Goal: Check status

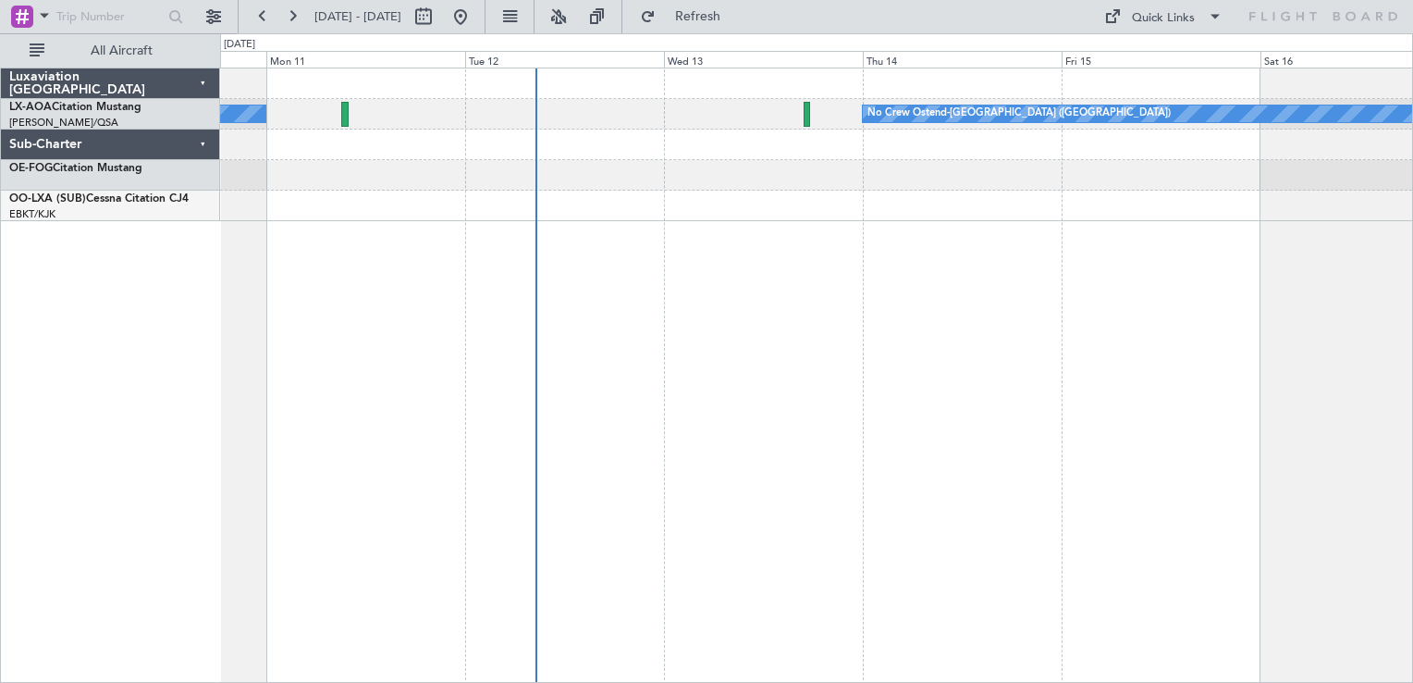
click at [499, 378] on div "No Crew Ostend-[GEOGRAPHIC_DATA] ([GEOGRAPHIC_DATA]) No Crew Ostend-[GEOGRAPHIC…" at bounding box center [816, 375] width 1193 height 615
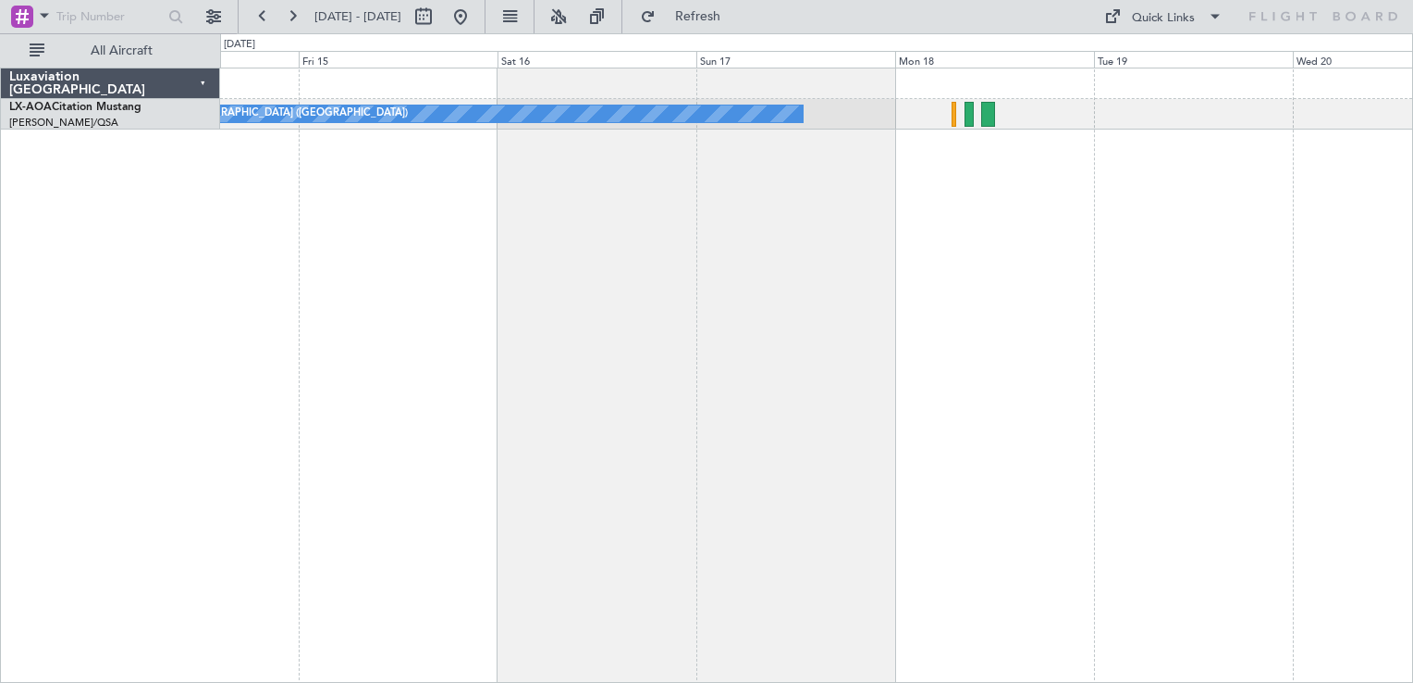
click at [607, 420] on div "No Crew Ostend-[GEOGRAPHIC_DATA] ([GEOGRAPHIC_DATA])" at bounding box center [816, 375] width 1193 height 615
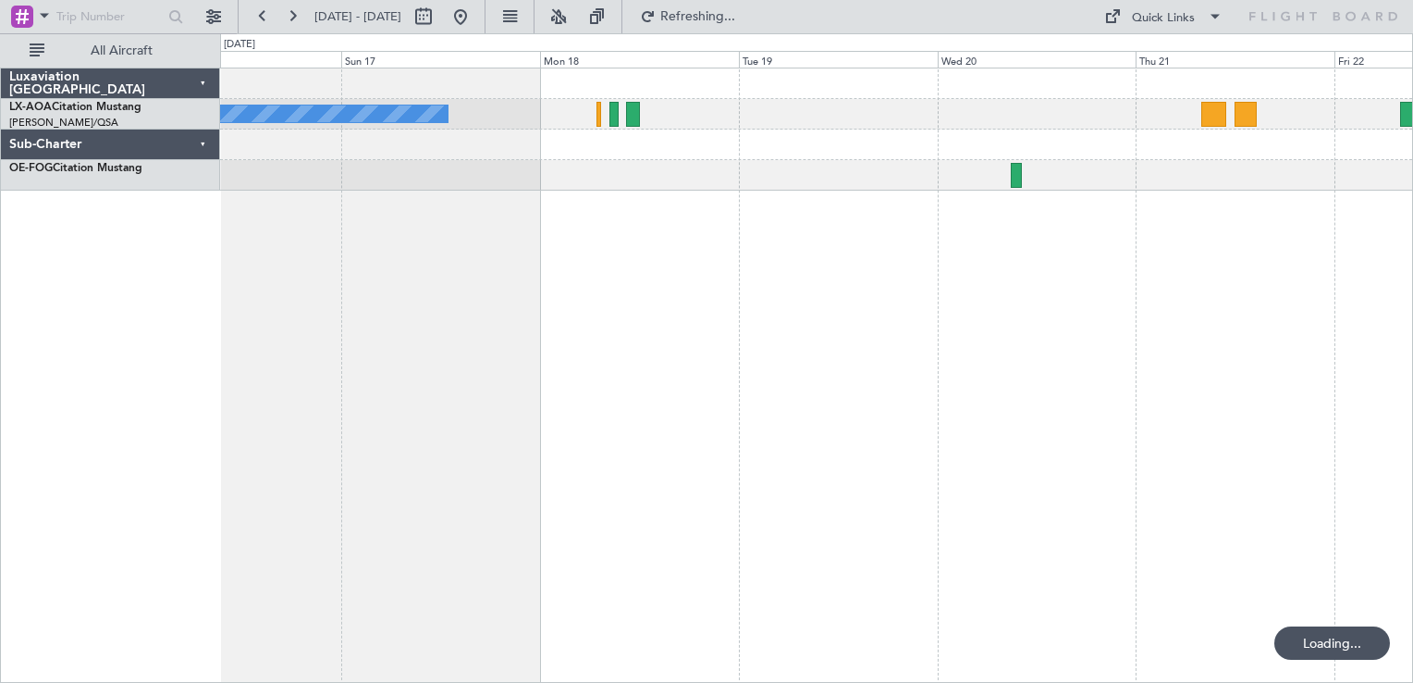
click at [505, 394] on div "No Crew Ostend-[GEOGRAPHIC_DATA] ([GEOGRAPHIC_DATA])" at bounding box center [816, 375] width 1193 height 615
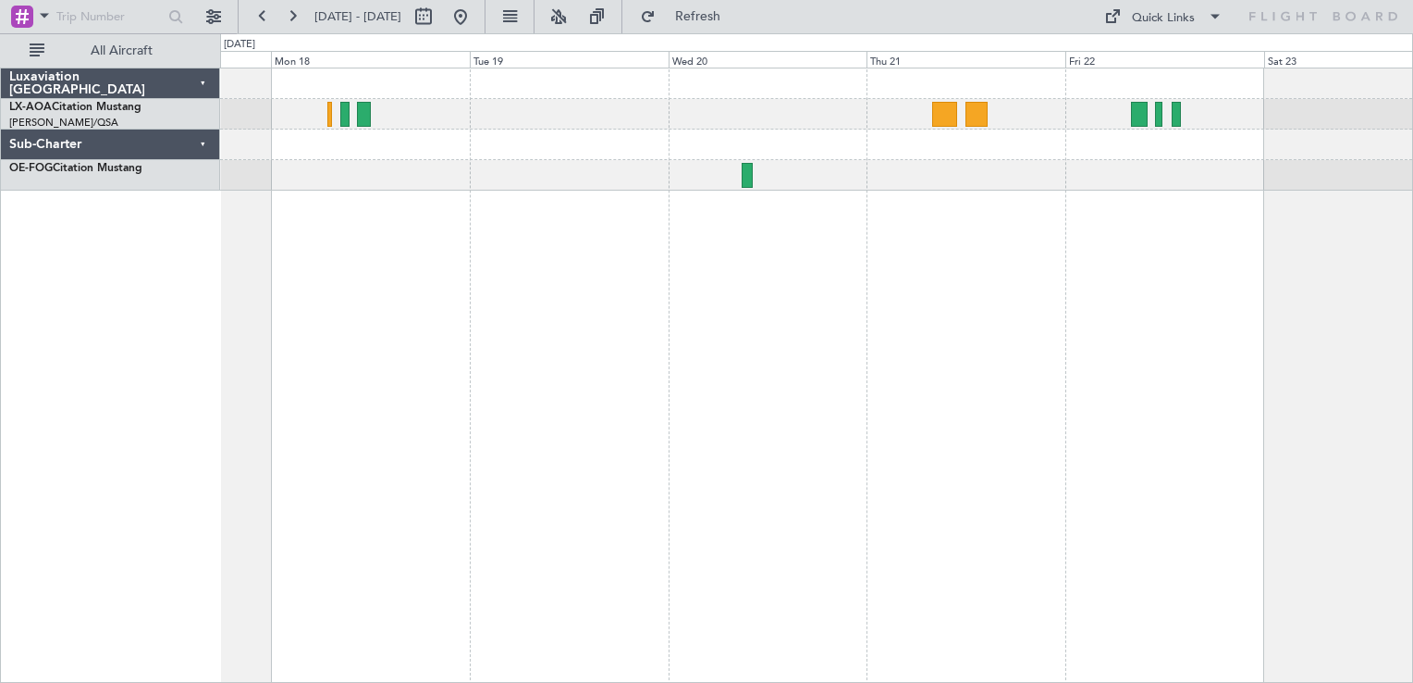
click at [529, 383] on div "No Crew Ostend-[GEOGRAPHIC_DATA] ([GEOGRAPHIC_DATA])" at bounding box center [816, 375] width 1193 height 615
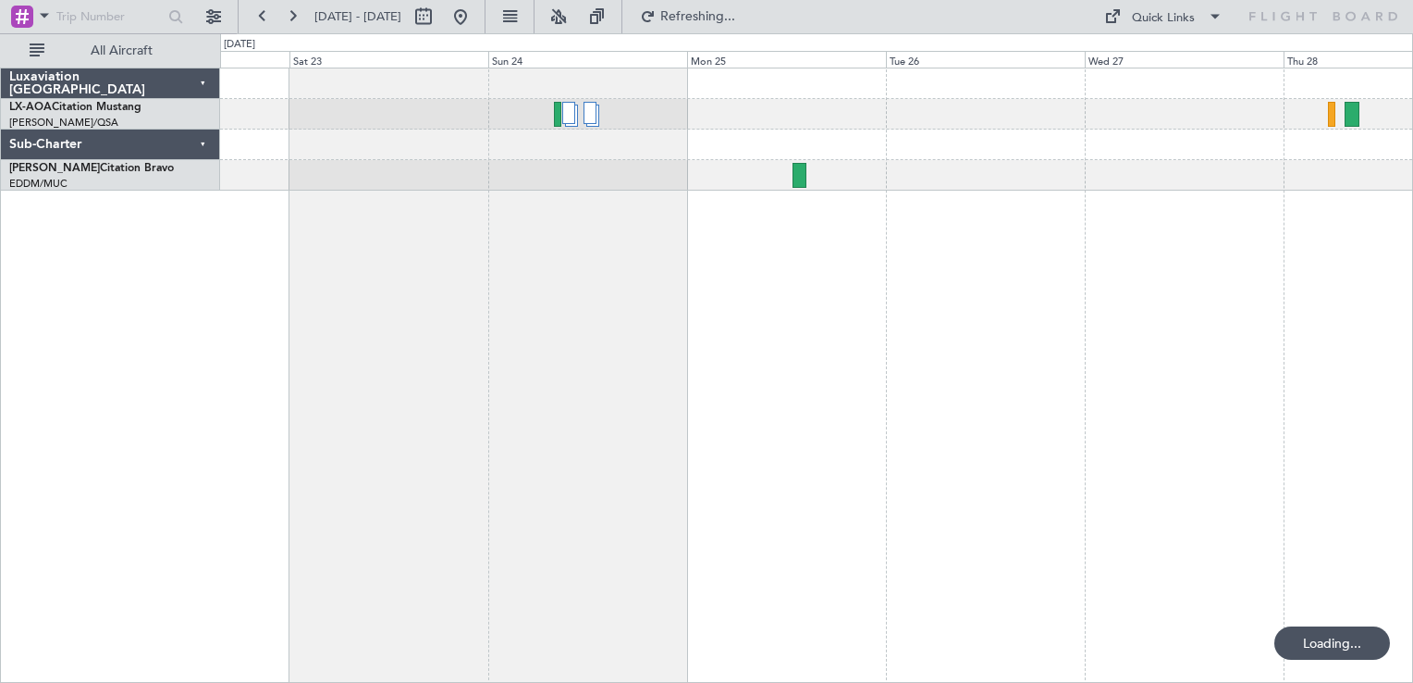
click at [478, 368] on div at bounding box center [816, 375] width 1193 height 615
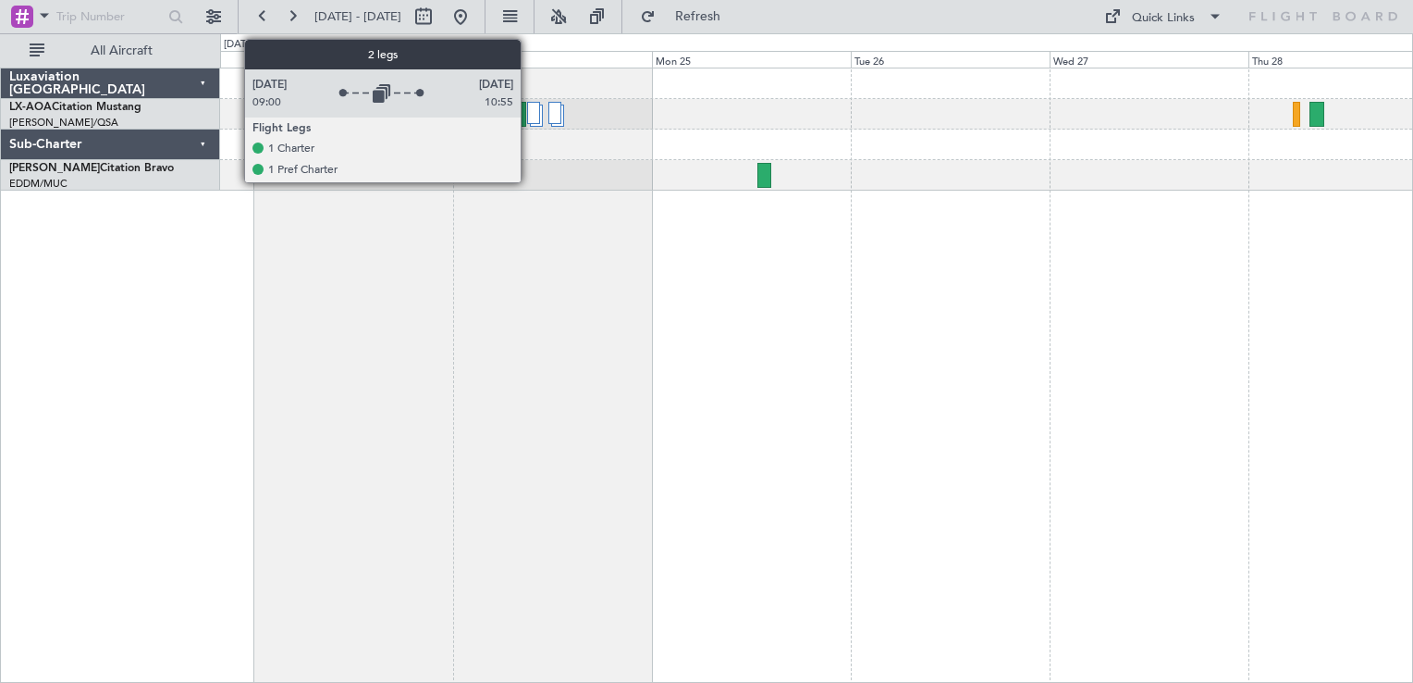
click at [529, 116] on div at bounding box center [534, 113] width 14 height 22
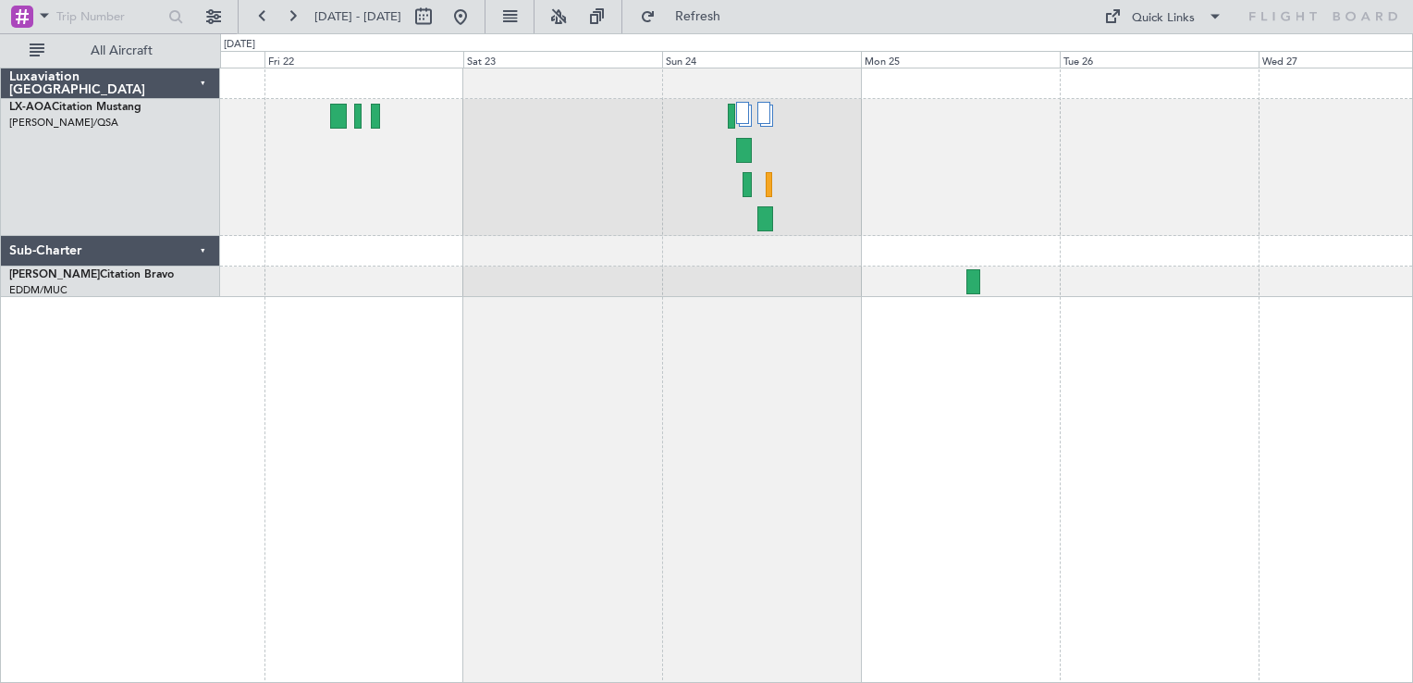
click at [706, 436] on div at bounding box center [816, 375] width 1193 height 615
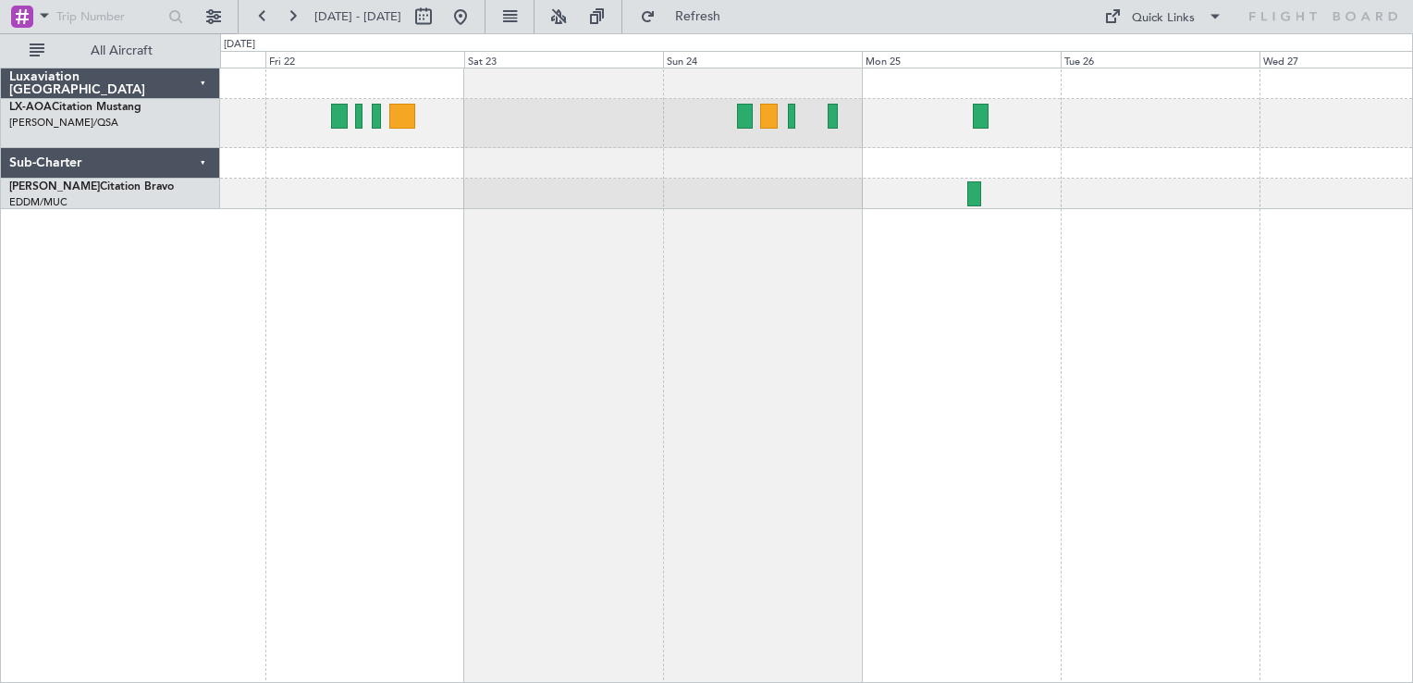
click at [698, 392] on div at bounding box center [816, 375] width 1193 height 615
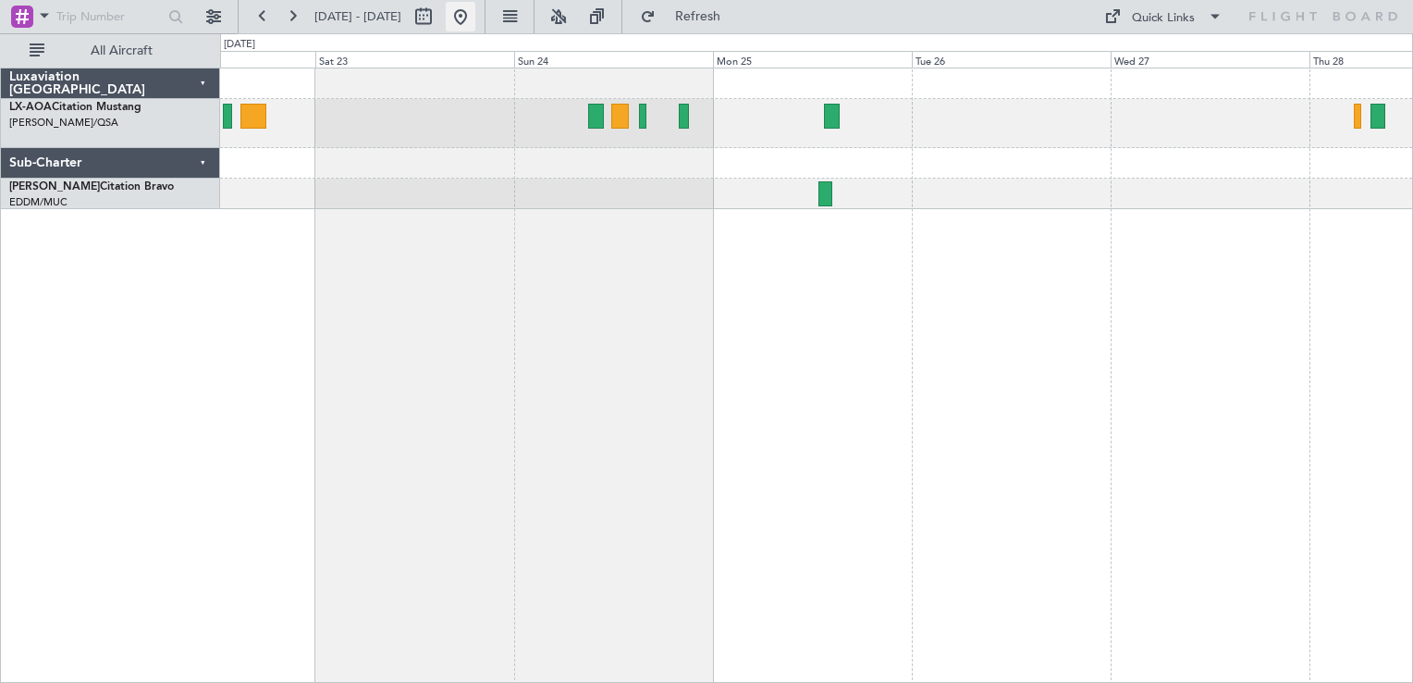
click at [475, 21] on button at bounding box center [461, 17] width 30 height 30
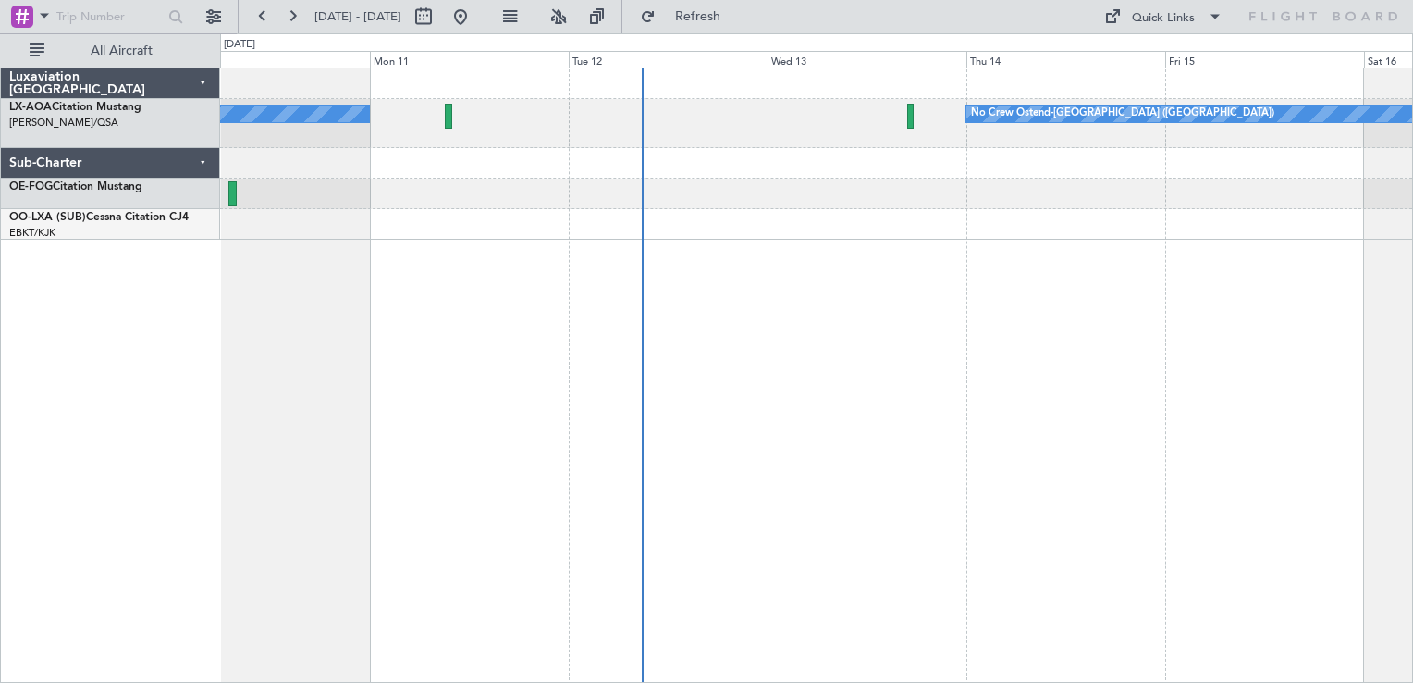
click at [670, 410] on div "No Crew Ostend-[GEOGRAPHIC_DATA] ([GEOGRAPHIC_DATA]) No Crew Ostend-[GEOGRAPHIC…" at bounding box center [816, 375] width 1193 height 615
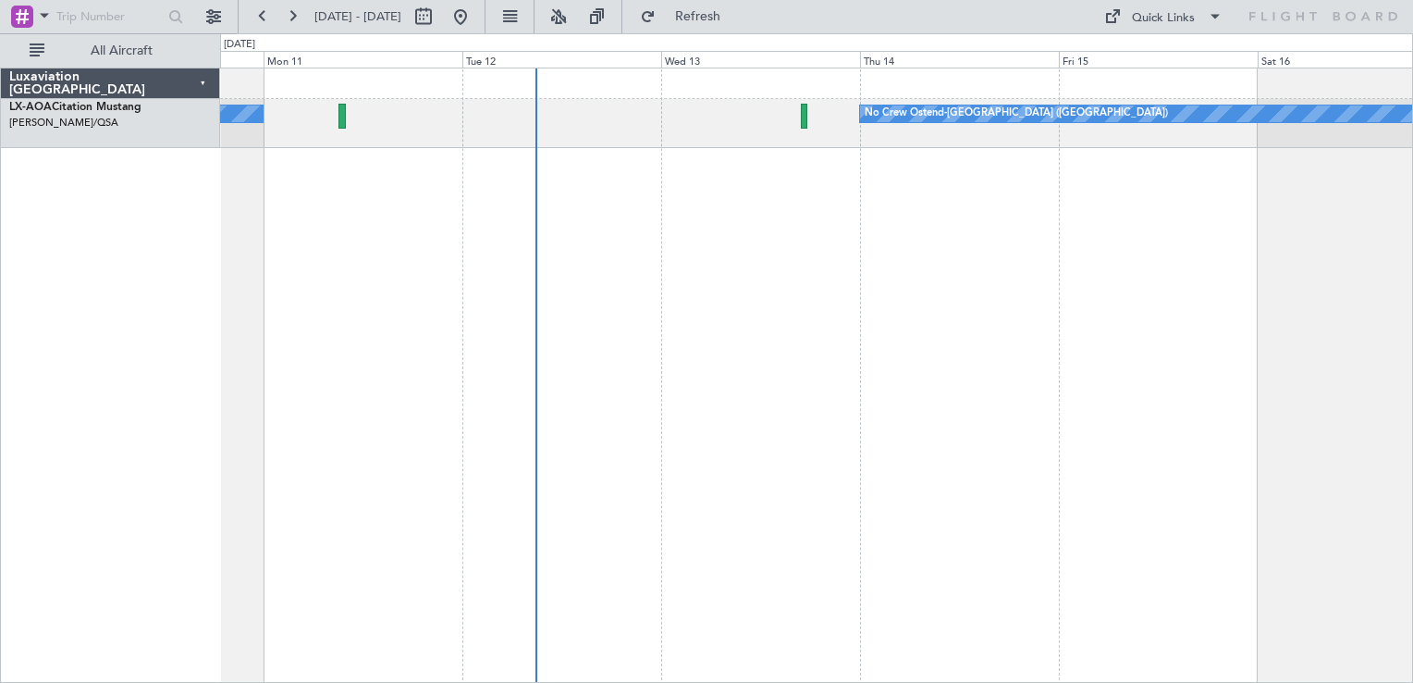
click at [867, 353] on div "No Crew Ostend-[GEOGRAPHIC_DATA] ([GEOGRAPHIC_DATA]) No Crew Ostend-[GEOGRAPHIC…" at bounding box center [816, 375] width 1193 height 615
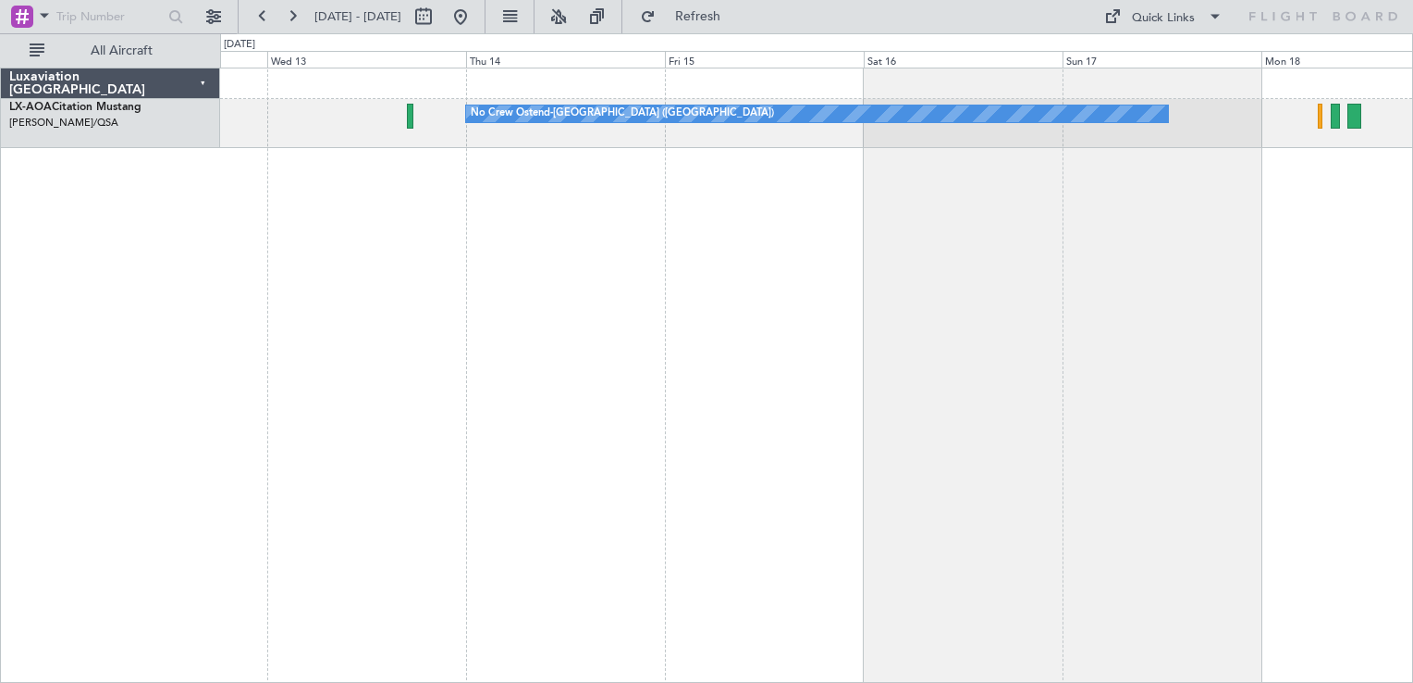
click at [729, 290] on div "No Crew Ostend-[GEOGRAPHIC_DATA] ([GEOGRAPHIC_DATA])" at bounding box center [816, 375] width 1193 height 615
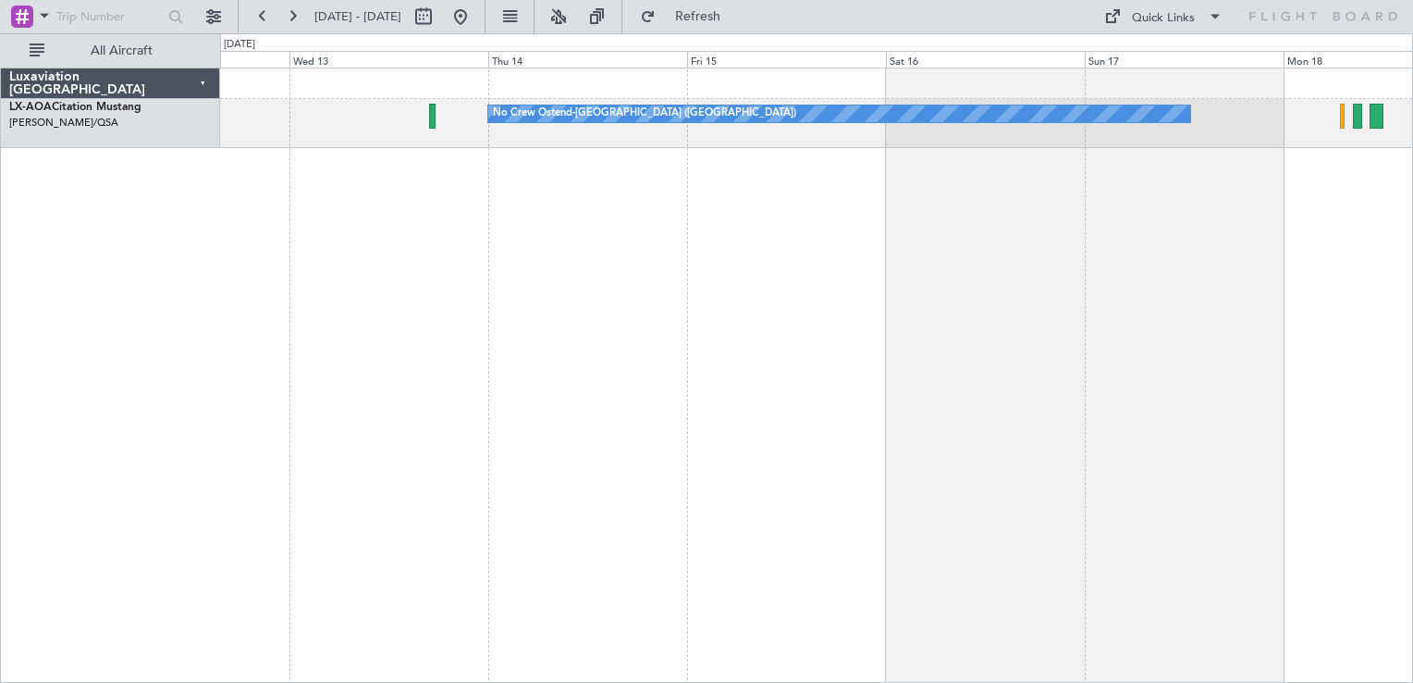
click at [1365, 151] on div "No Crew Ostend-[GEOGRAPHIC_DATA] ([GEOGRAPHIC_DATA])" at bounding box center [816, 375] width 1193 height 615
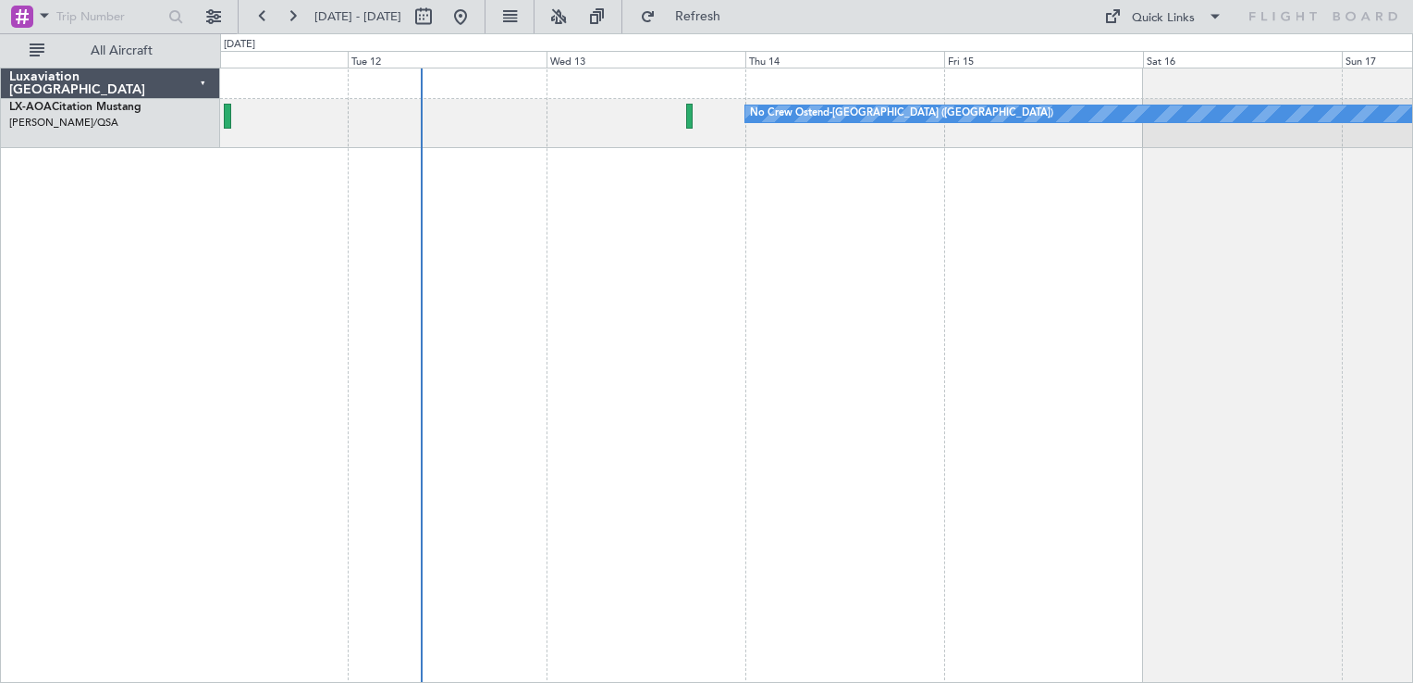
click at [997, 274] on div "No Crew Ostend-[GEOGRAPHIC_DATA] ([GEOGRAPHIC_DATA]) No Crew Ostend-[GEOGRAPHIC…" at bounding box center [816, 375] width 1193 height 615
click at [475, 15] on button at bounding box center [461, 17] width 30 height 30
